Goal: Check status: Check status

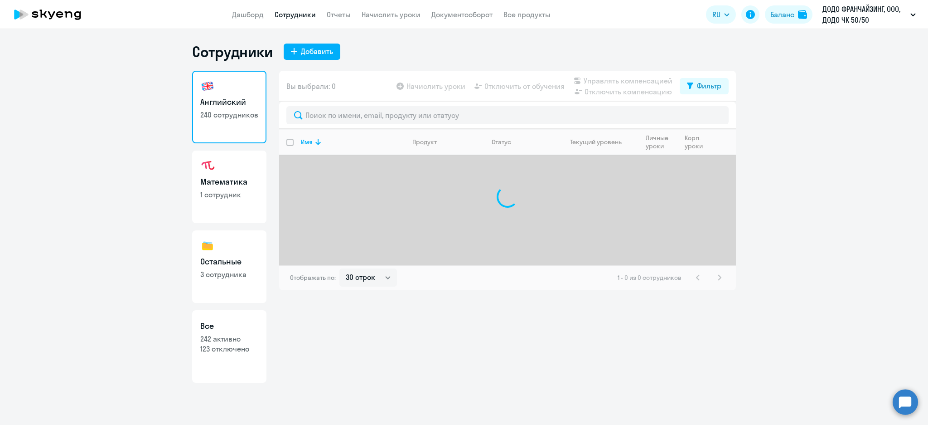
select select "30"
click at [236, 264] on h3 "Остальные" at bounding box center [229, 262] width 58 height 12
select select "30"
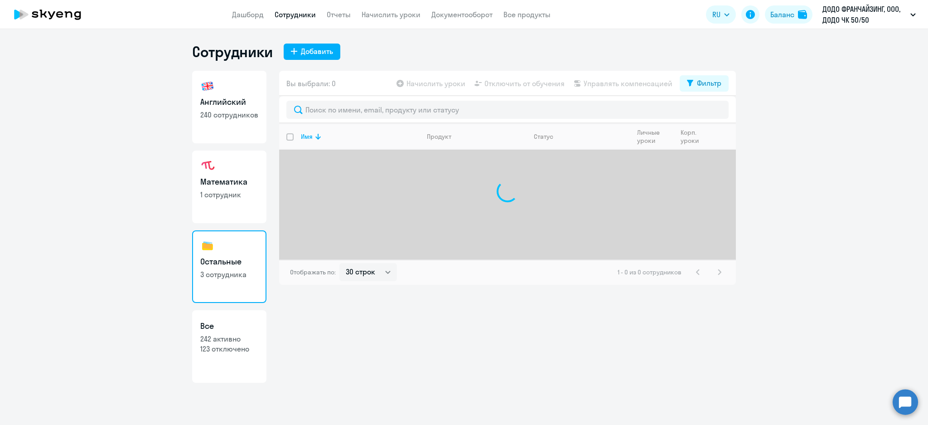
click at [230, 266] on h3 "Остальные" at bounding box center [229, 262] width 58 height 12
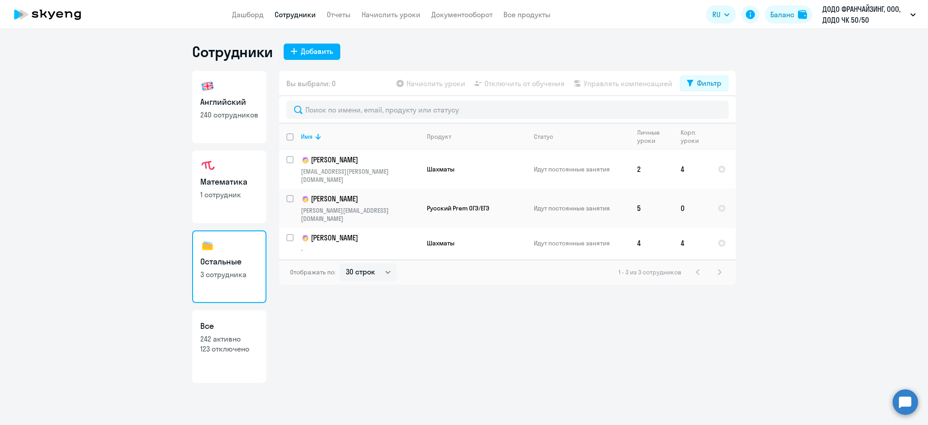
click at [238, 180] on h3 "Математика" at bounding box center [229, 182] width 58 height 12
select select "30"
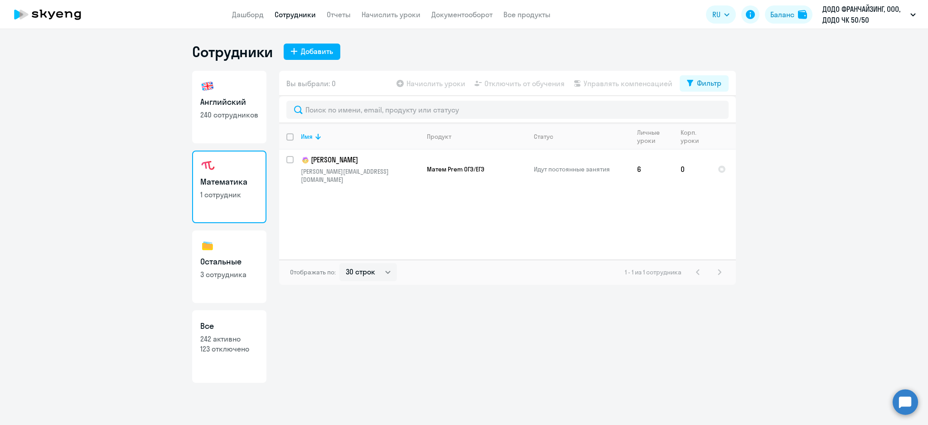
click at [229, 261] on h3 "Остальные" at bounding box center [229, 262] width 58 height 12
select select "30"
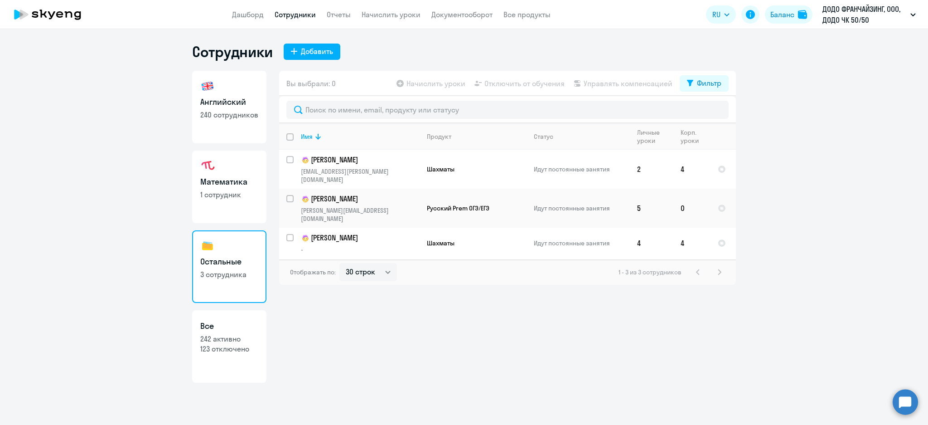
click at [229, 112] on p "240 сотрудников" at bounding box center [229, 115] width 58 height 10
select select "30"
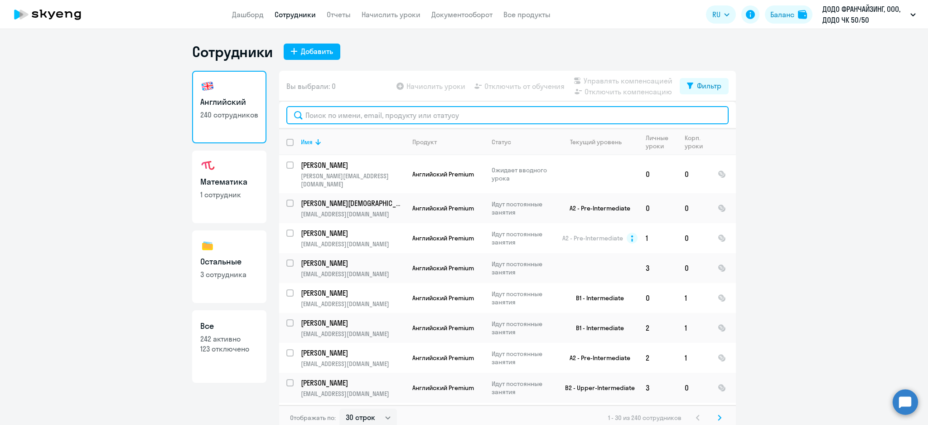
click at [354, 123] on input "text" at bounding box center [507, 115] width 442 height 18
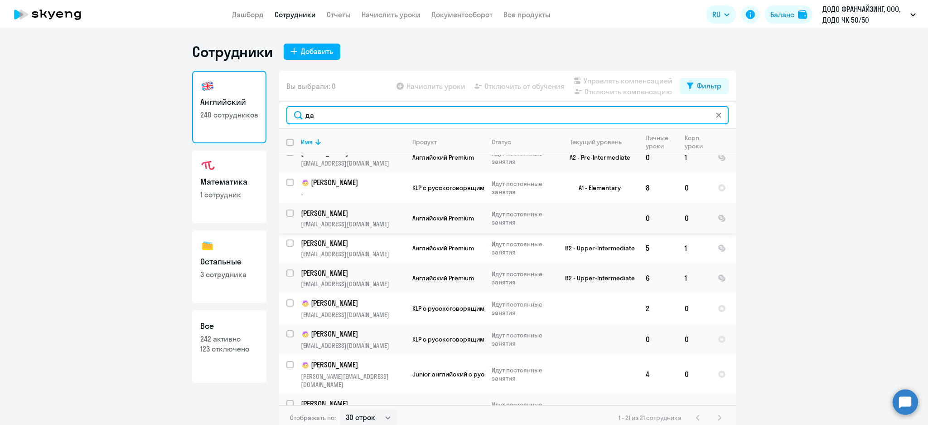
scroll to position [373, 0]
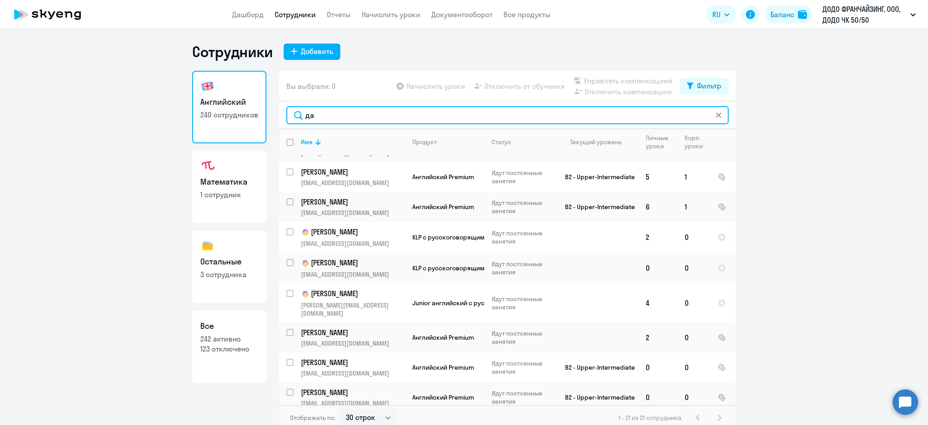
type input "да"
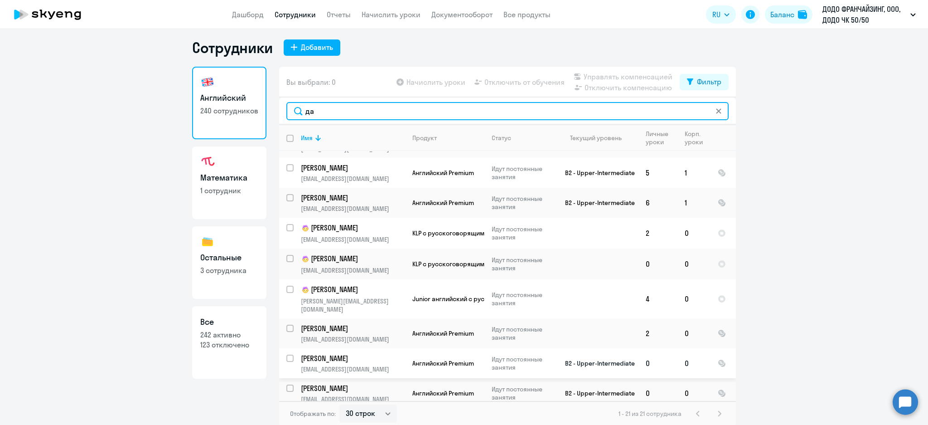
scroll to position [5, 0]
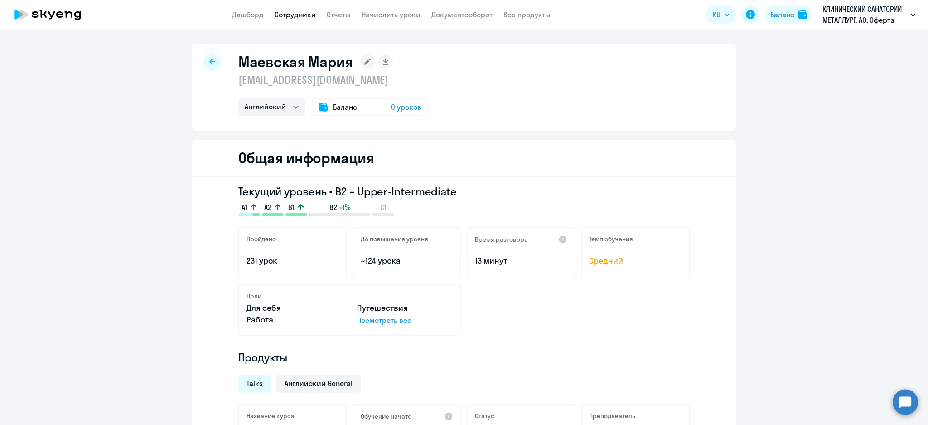
select select "english"
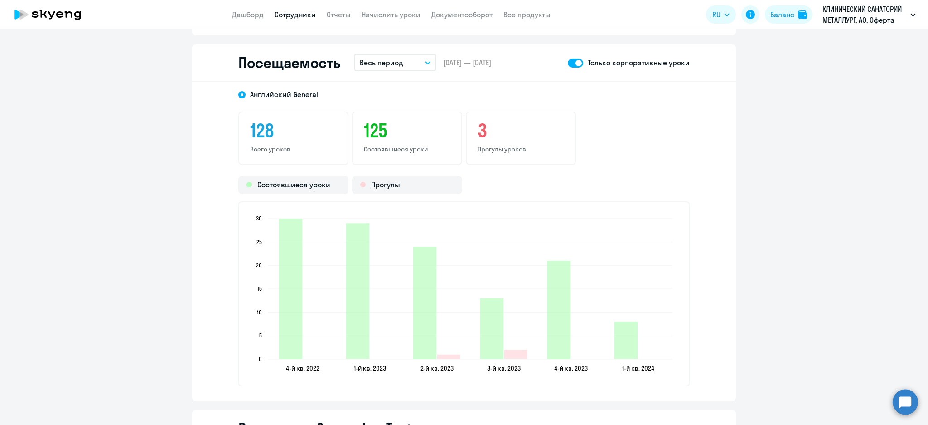
scroll to position [1110, 0]
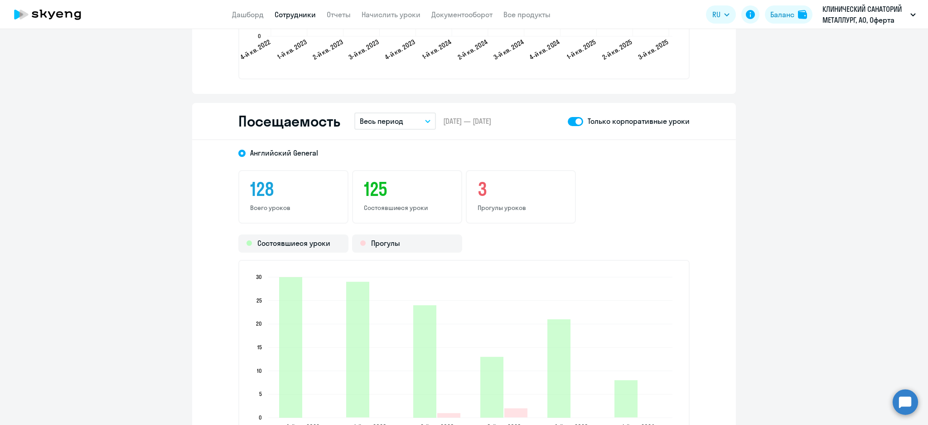
click at [569, 119] on span at bounding box center [575, 121] width 15 height 9
click at [568, 121] on input "checkbox" at bounding box center [567, 121] width 0 height 0
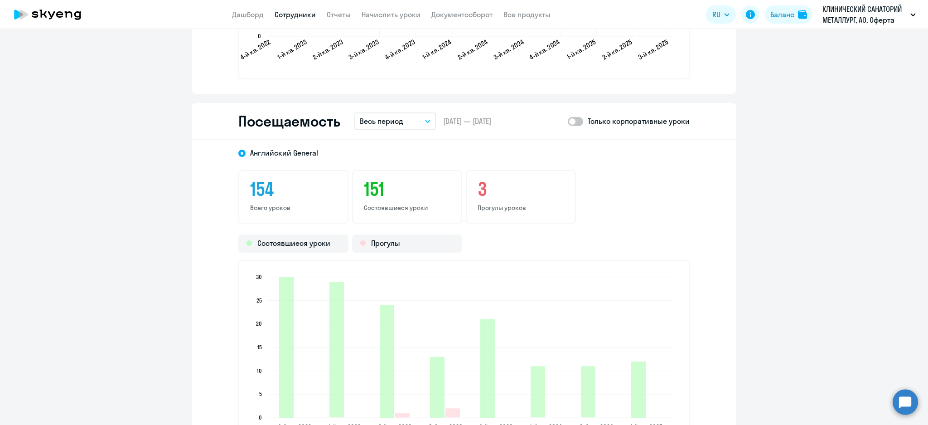
click at [571, 117] on span at bounding box center [575, 121] width 15 height 9
click at [568, 121] on input "checkbox" at bounding box center [567, 121] width 0 height 0
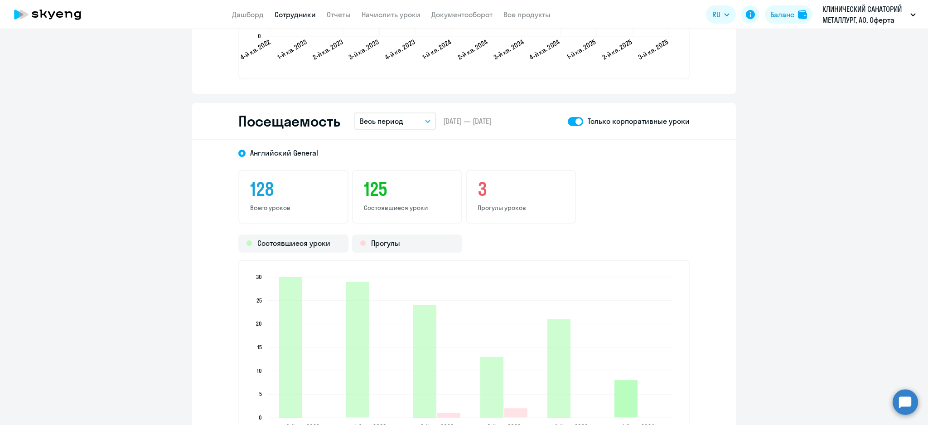
scroll to position [1291, 0]
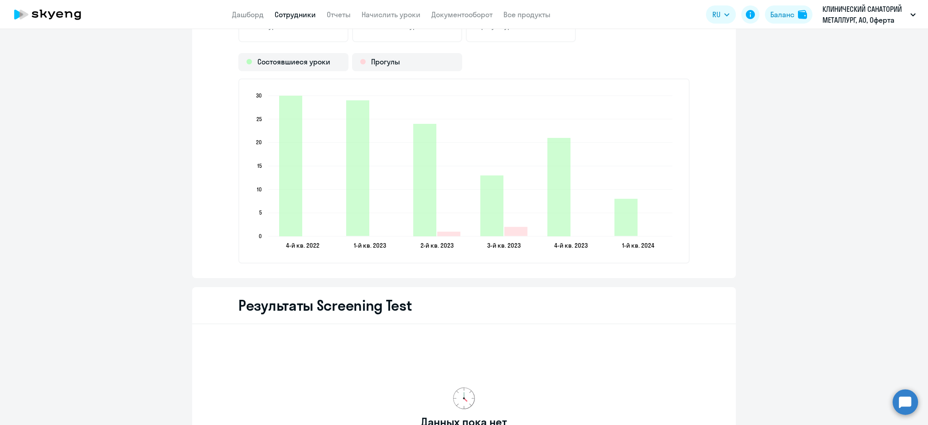
click at [614, 217] on icon "2024-01-31T21:00:00.000Z Состоявшиеся уроки 8" at bounding box center [625, 216] width 23 height 37
click at [620, 214] on icon "2024-01-31T21:00:00.000Z Состоявшиеся уроки 8" at bounding box center [625, 216] width 23 height 37
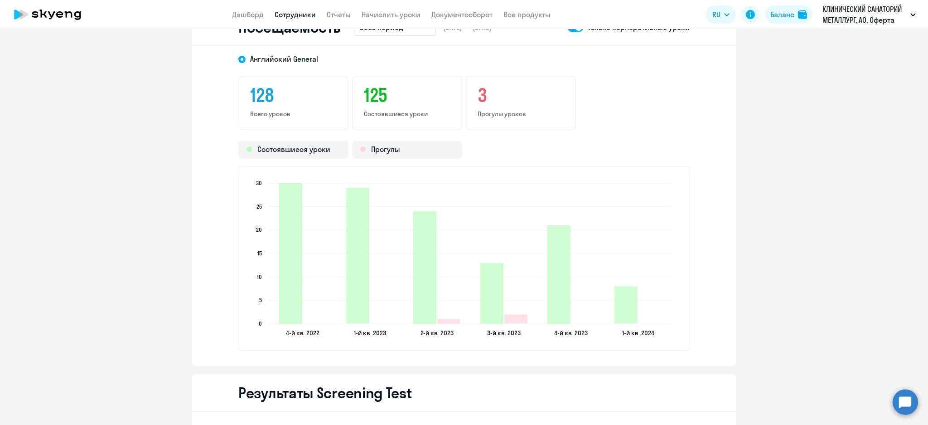
scroll to position [1110, 0]
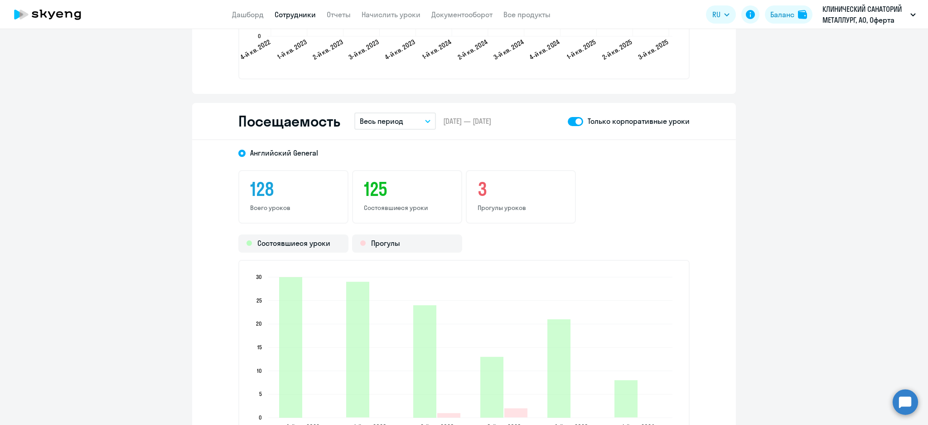
click at [419, 119] on button "Весь период" at bounding box center [395, 120] width 82 height 17
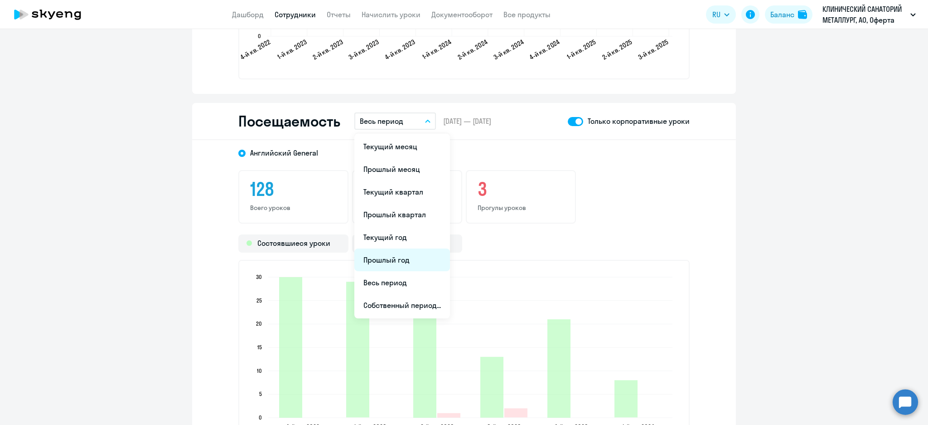
click at [399, 259] on li "Прошлый год" at bounding box center [402, 259] width 96 height 23
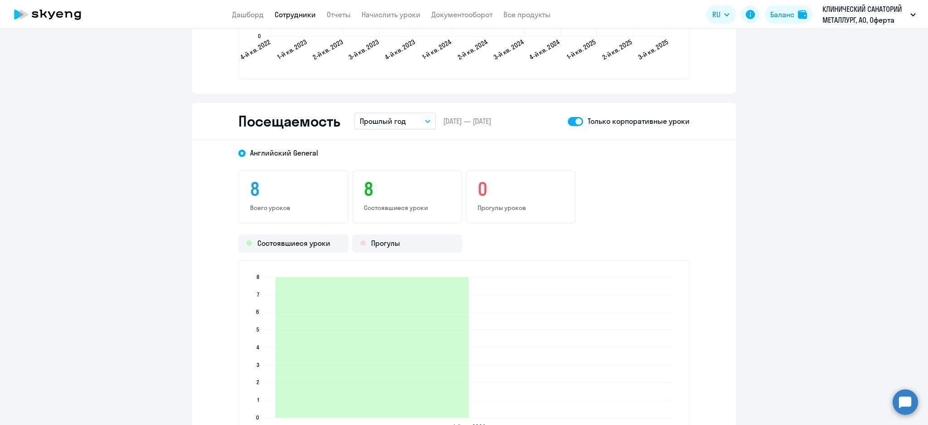
click at [435, 127] on div "Посещаемость Прошлый год Текущий месяц Прошлый месяц Текущий квартал [GEOGRAPHI…" at bounding box center [464, 121] width 544 height 37
click at [416, 113] on button "Прошлый год" at bounding box center [395, 120] width 82 height 17
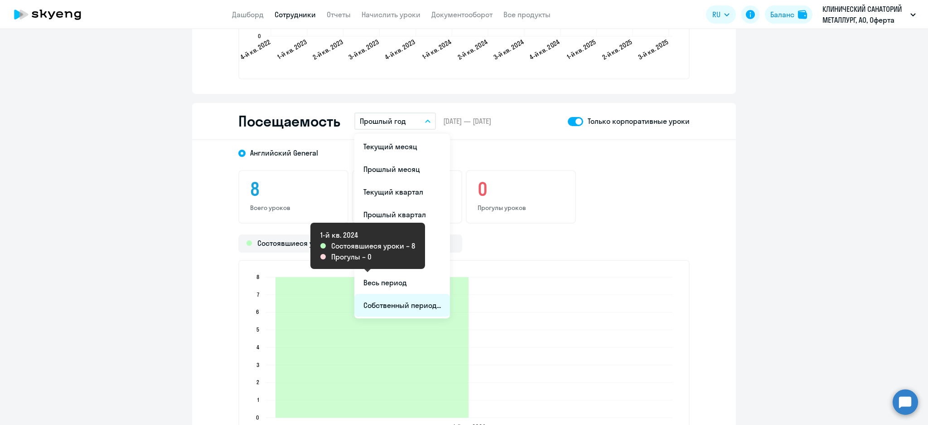
click at [425, 310] on li "Собственный период..." at bounding box center [402, 305] width 96 height 23
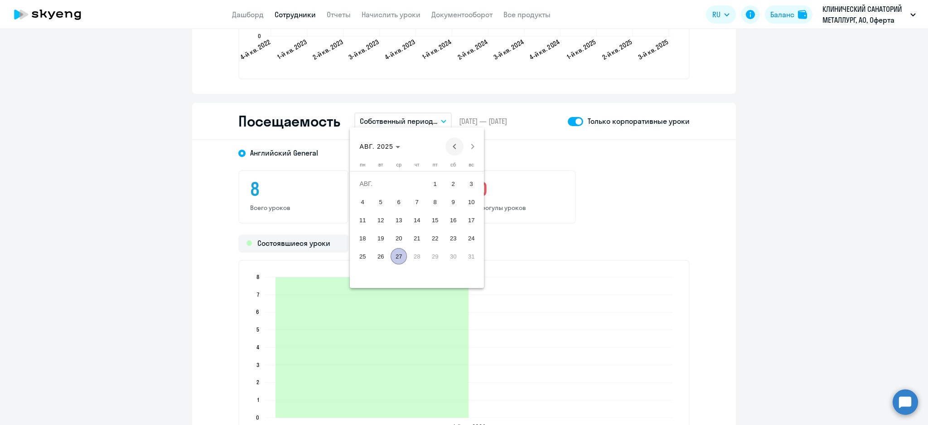
click at [453, 145] on span "Previous month" at bounding box center [454, 146] width 18 height 18
click at [383, 145] on span "[DATE]" at bounding box center [371, 146] width 24 height 7
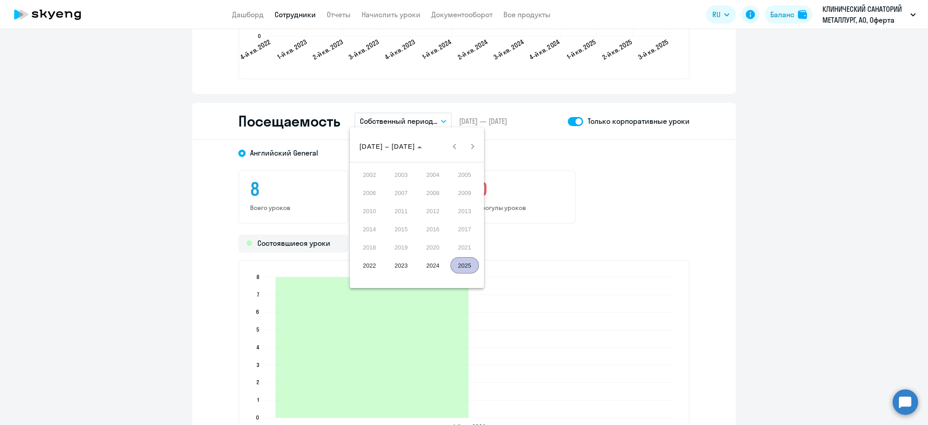
click at [434, 258] on span "2024" at bounding box center [433, 265] width 29 height 16
click at [372, 193] on span "ЯНВ." at bounding box center [369, 192] width 29 height 16
click at [364, 198] on span "1" at bounding box center [362, 201] width 16 height 16
click at [472, 145] on span "Next month" at bounding box center [472, 146] width 18 height 18
click at [471, 145] on span "Next month" at bounding box center [472, 146] width 18 height 18
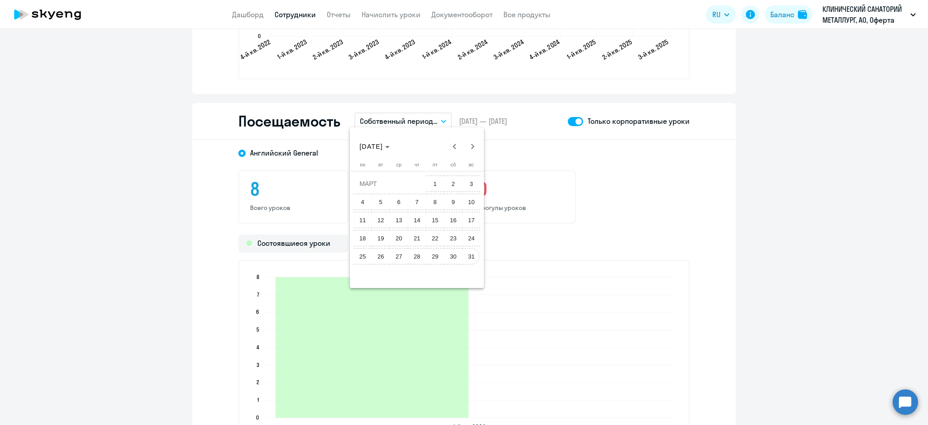
click at [468, 250] on span "31" at bounding box center [471, 256] width 16 height 16
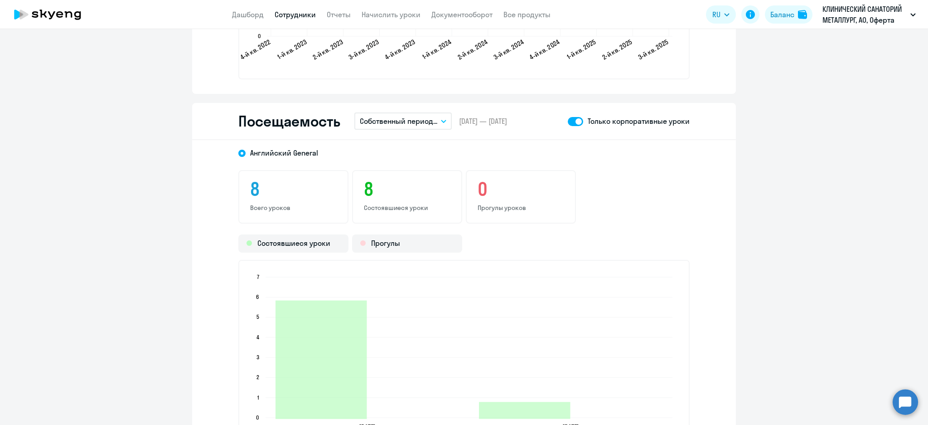
click at [542, 133] on div "Посещаемость Собственный период... Текущий месяц Прошлый месяц Текущий квартал …" at bounding box center [464, 121] width 544 height 37
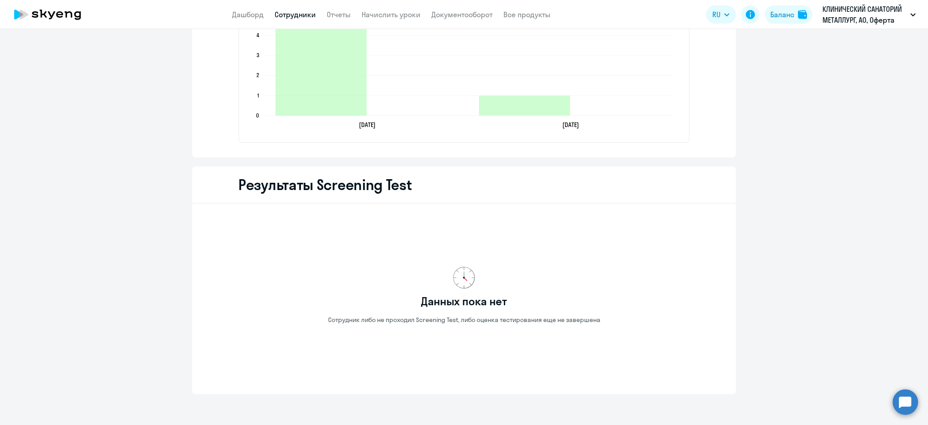
scroll to position [1230, 0]
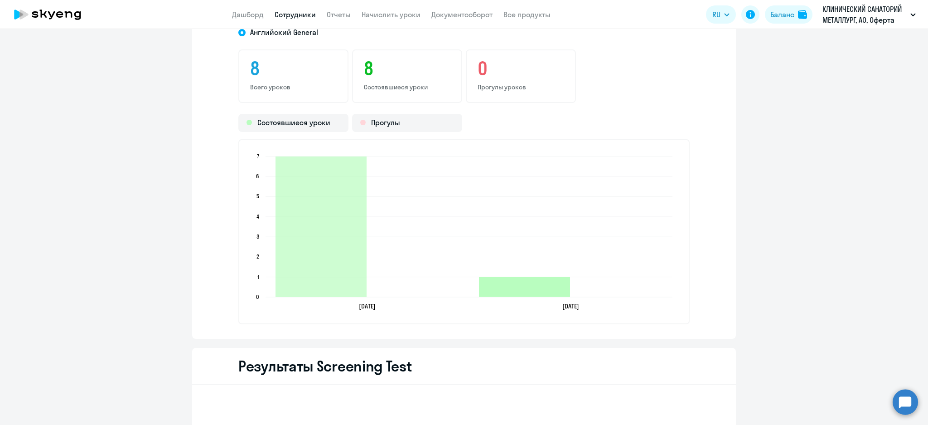
click at [525, 293] on icon "2024-01-31T21:00:00.000Z Состоявшиеся уроки 1" at bounding box center [524, 287] width 91 height 20
click at [526, 287] on icon "2024-01-31T21:00:00.000Z Состоявшиеся уроки 1" at bounding box center [524, 287] width 91 height 20
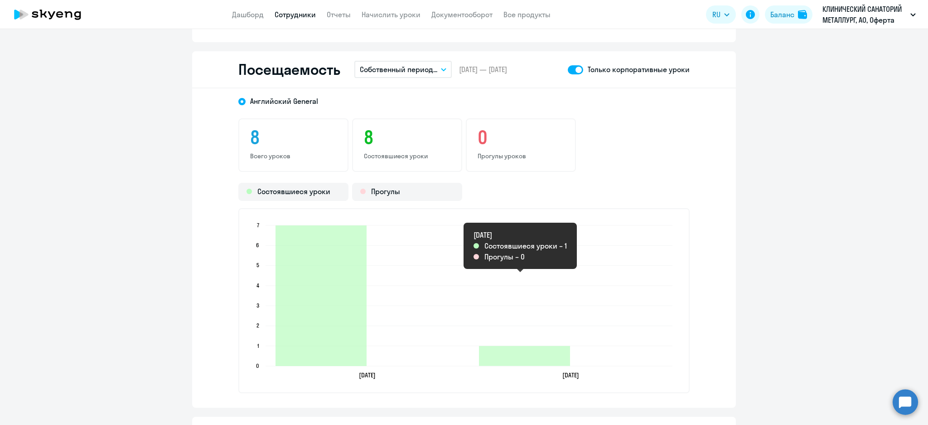
scroll to position [1110, 0]
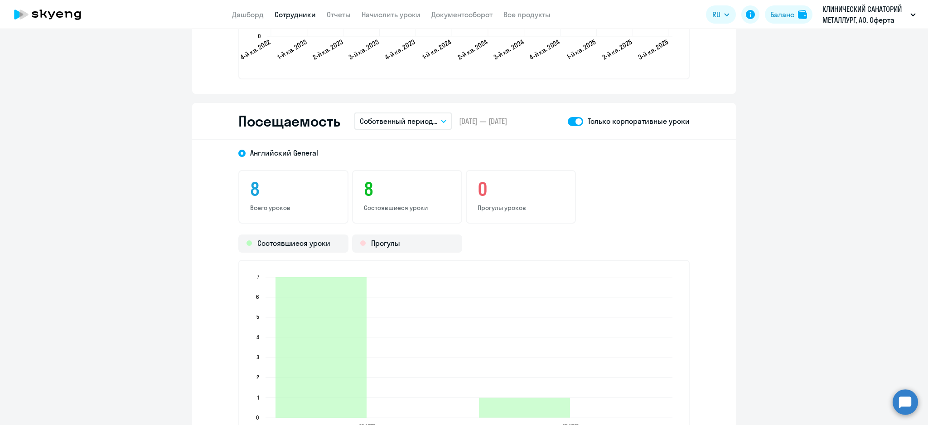
drag, startPoint x: 498, startPoint y: 113, endPoint x: 455, endPoint y: 119, distance: 43.4
click at [455, 119] on div "Посещаемость Собственный период... Текущий месяц Прошлый месяц Текущий квартал …" at bounding box center [464, 121] width 544 height 37
copy span "[DATE] — [DATE]"
click at [571, 120] on span at bounding box center [575, 121] width 15 height 9
click at [568, 121] on input "checkbox" at bounding box center [567, 121] width 0 height 0
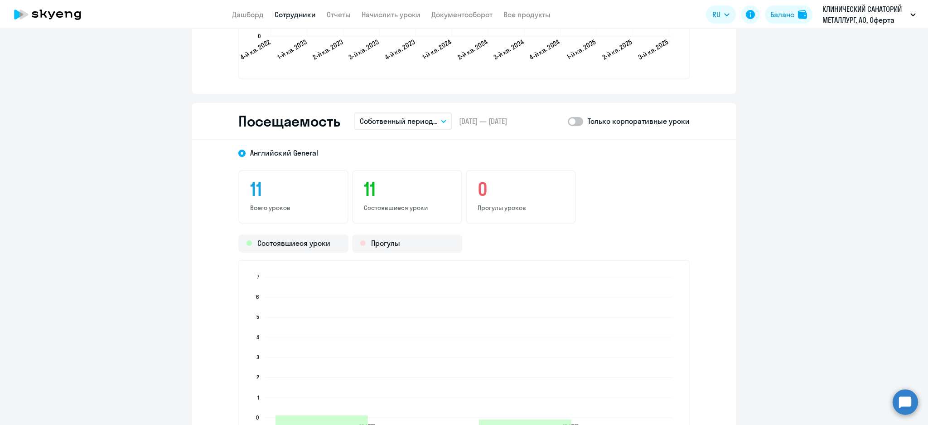
click at [571, 118] on span at bounding box center [575, 121] width 15 height 9
click at [568, 121] on input "checkbox" at bounding box center [567, 121] width 0 height 0
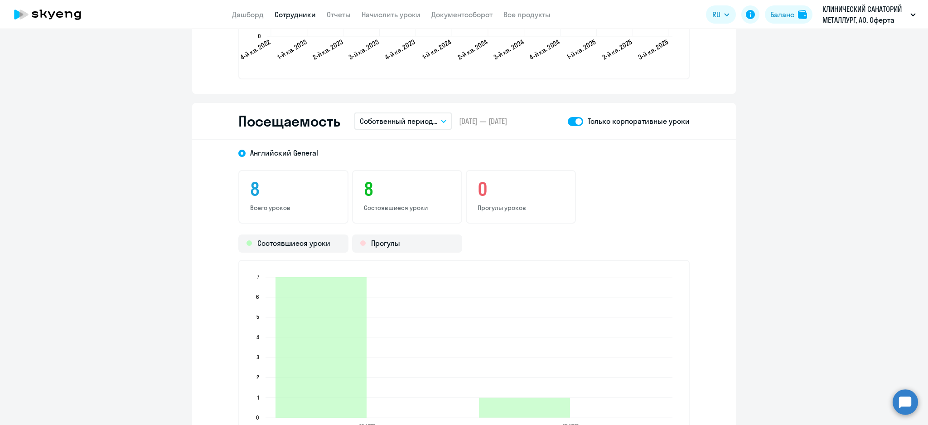
click at [568, 121] on span at bounding box center [575, 121] width 15 height 9
click at [568, 121] on input "checkbox" at bounding box center [567, 121] width 0 height 0
checkbox input "false"
